Goal: Transaction & Acquisition: Purchase product/service

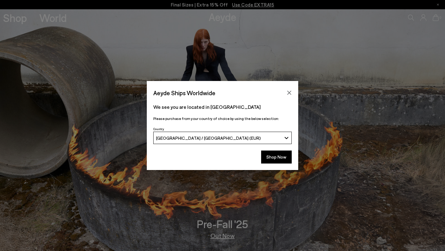
click at [292, 157] on div "Shop Now" at bounding box center [222, 158] width 151 height 23
click at [282, 157] on button "Shop Now" at bounding box center [276, 156] width 31 height 13
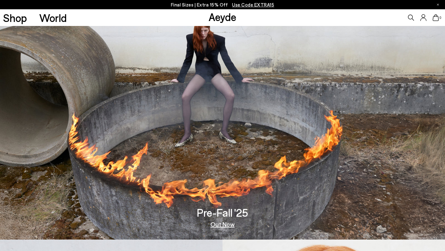
scroll to position [17, 0]
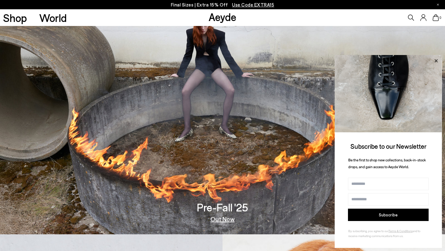
click at [435, 61] on icon at bounding box center [435, 60] width 3 height 3
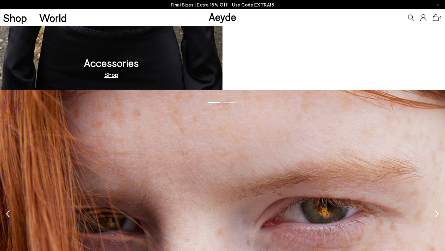
scroll to position [1061, 0]
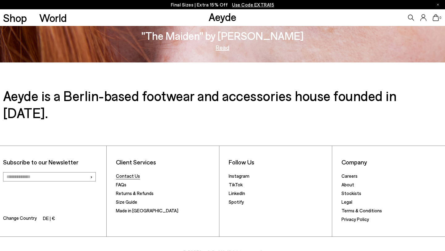
click at [131, 173] on link "Contact Us" at bounding box center [128, 176] width 24 height 6
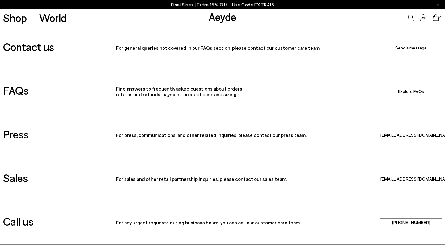
click at [398, 49] on link "Send a message" at bounding box center [411, 48] width 62 height 8
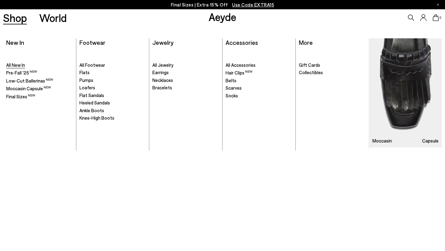
click at [18, 66] on span "All New In" at bounding box center [15, 65] width 19 height 6
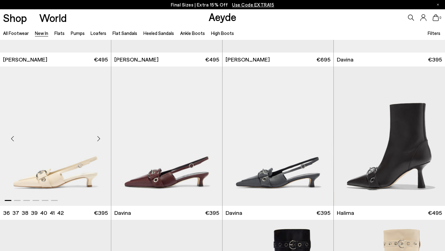
scroll to position [1813, 0]
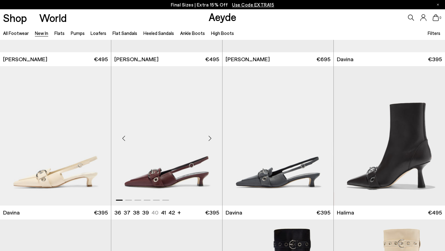
click at [212, 137] on div "Next slide" at bounding box center [209, 138] width 19 height 19
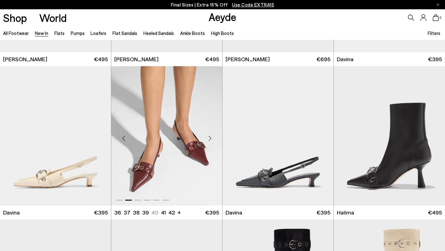
click at [209, 137] on div "Next slide" at bounding box center [209, 138] width 19 height 19
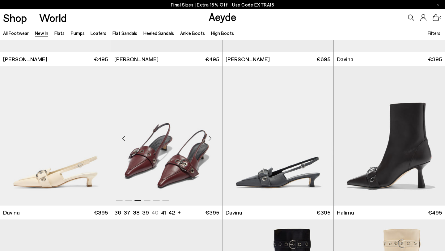
click at [209, 137] on div "Next slide" at bounding box center [209, 138] width 19 height 19
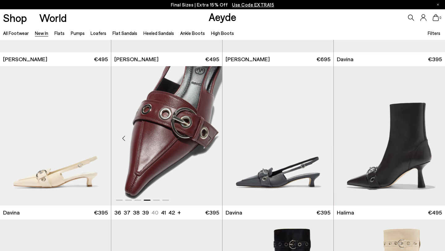
click at [209, 137] on div "Next slide" at bounding box center [209, 138] width 19 height 19
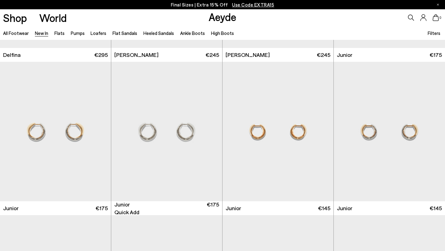
scroll to position [3707, 0]
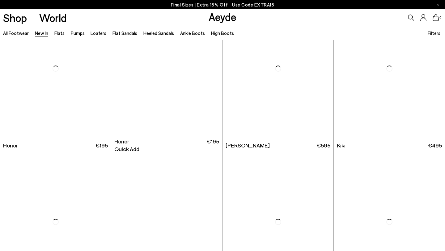
scroll to position [4274, 0]
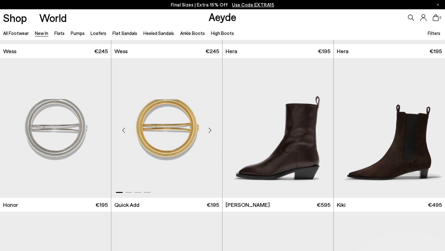
click at [205, 127] on div "Next slide" at bounding box center [209, 130] width 19 height 19
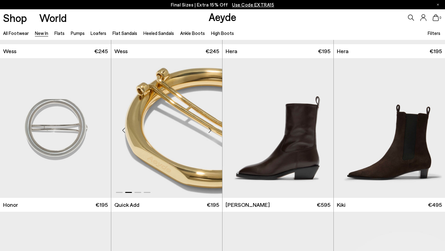
click at [209, 129] on div "Next slide" at bounding box center [209, 130] width 19 height 19
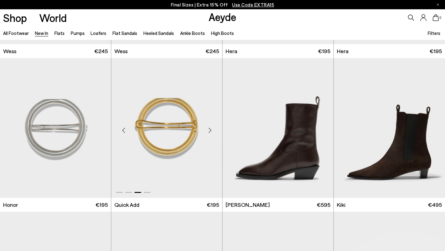
click at [209, 129] on div "Next slide" at bounding box center [209, 130] width 19 height 19
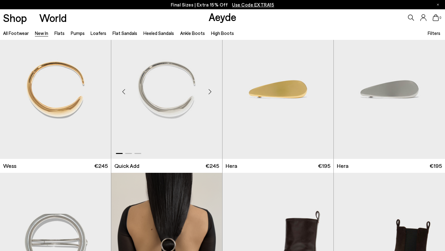
scroll to position [4159, 0]
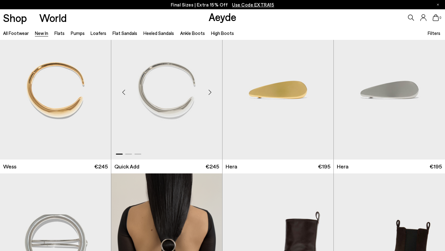
click at [210, 92] on div "Next slide" at bounding box center [209, 92] width 19 height 19
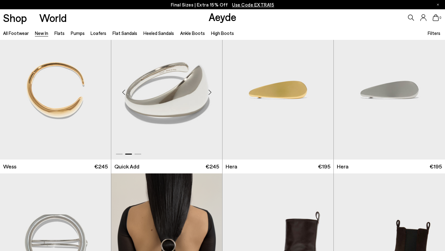
click at [210, 92] on div "Next slide" at bounding box center [209, 92] width 19 height 19
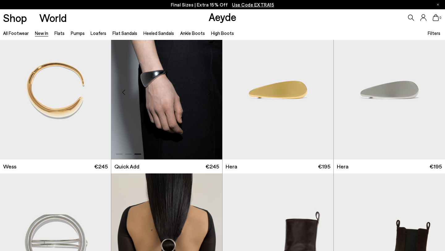
click at [210, 92] on div "Next slide" at bounding box center [209, 92] width 19 height 19
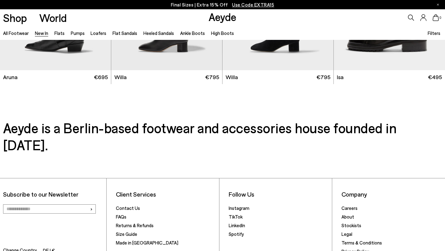
scroll to position [5201, 0]
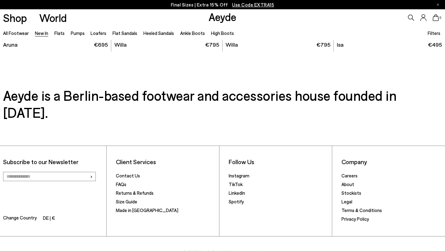
click at [152, 38] on ul "All Footwear New In Flats Pumps Loafers Flat Sandals Heeled Sandals Ankle Boots…" at bounding box center [121, 33] width 237 height 14
click at [151, 32] on link "Heeled Sandals" at bounding box center [158, 33] width 31 height 6
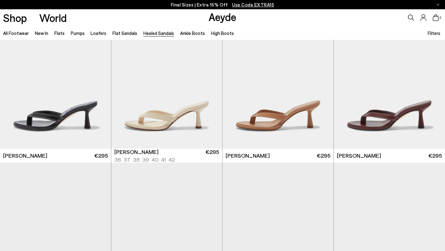
scroll to position [223, 0]
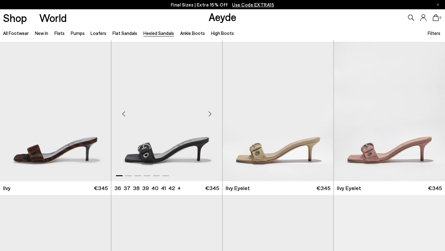
scroll to position [919, 0]
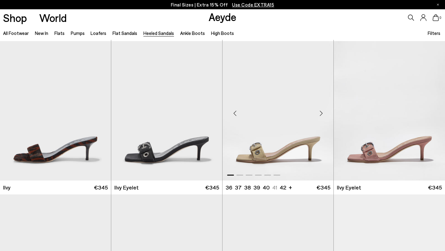
click at [320, 114] on div "Next slide" at bounding box center [321, 113] width 19 height 19
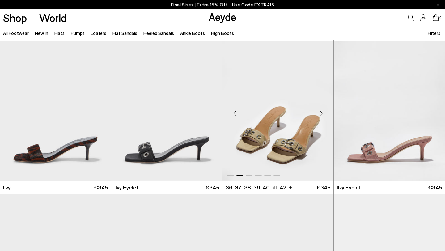
click at [320, 114] on div "Next slide" at bounding box center [321, 113] width 19 height 19
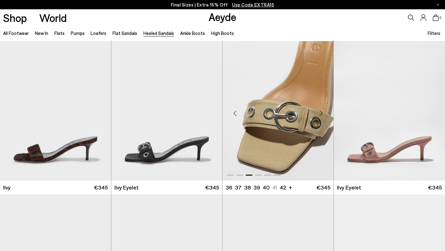
click at [320, 114] on div "Next slide" at bounding box center [321, 113] width 19 height 19
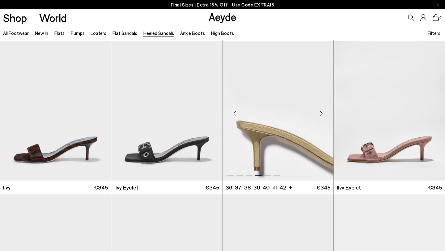
click at [320, 114] on div "Next slide" at bounding box center [321, 113] width 19 height 19
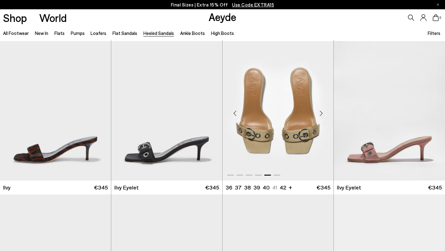
click at [320, 114] on div "Next slide" at bounding box center [321, 113] width 19 height 19
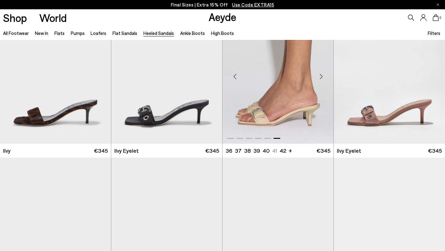
scroll to position [914, 0]
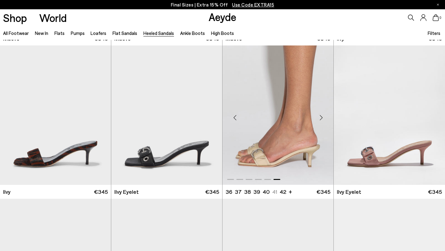
click at [285, 84] on img "6 / 6" at bounding box center [277, 114] width 111 height 139
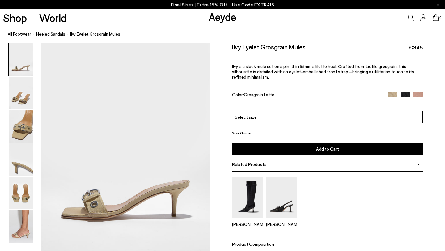
click at [323, 111] on div "Select size" at bounding box center [327, 117] width 191 height 12
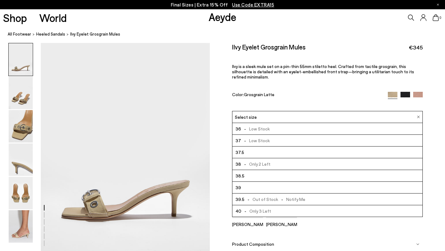
click at [291, 237] on div "Product Composition" at bounding box center [327, 244] width 191 height 14
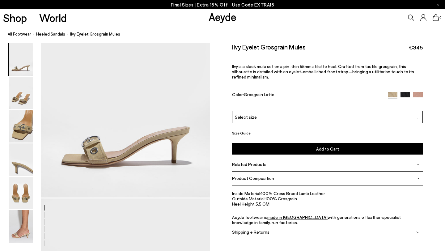
scroll to position [54, 0]
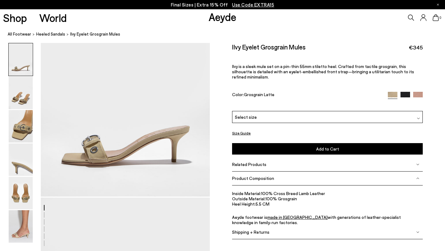
click at [240, 162] on span "Related Products" at bounding box center [249, 164] width 34 height 5
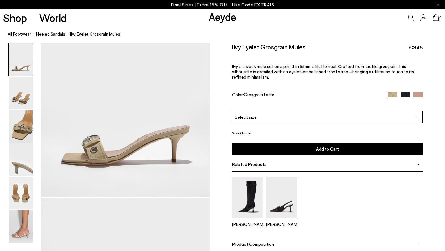
click at [278, 177] on img at bounding box center [281, 197] width 31 height 41
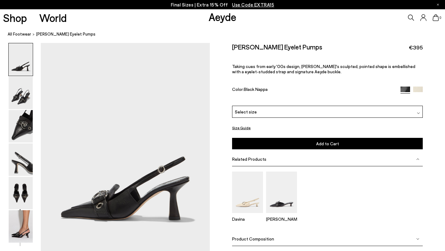
click at [417, 86] on img at bounding box center [418, 91] width 10 height 10
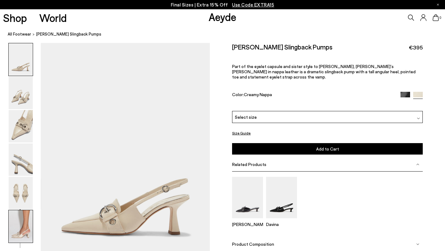
click at [23, 229] on img at bounding box center [21, 226] width 24 height 32
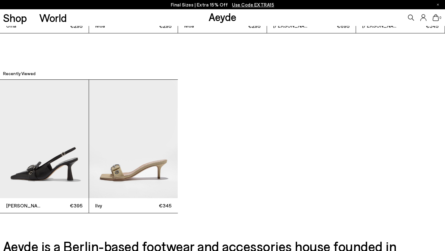
scroll to position [1575, 0]
